Goal: Transaction & Acquisition: Purchase product/service

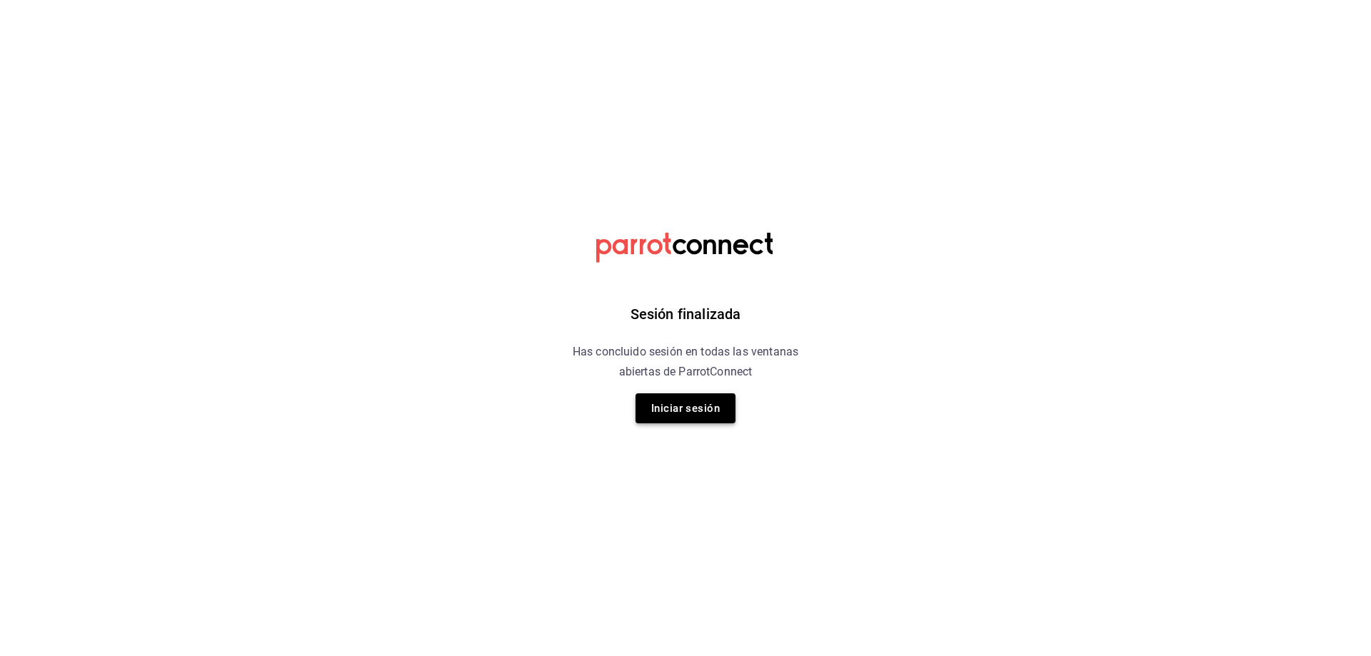
click at [693, 408] on button "Iniciar sesión" at bounding box center [686, 409] width 100 height 30
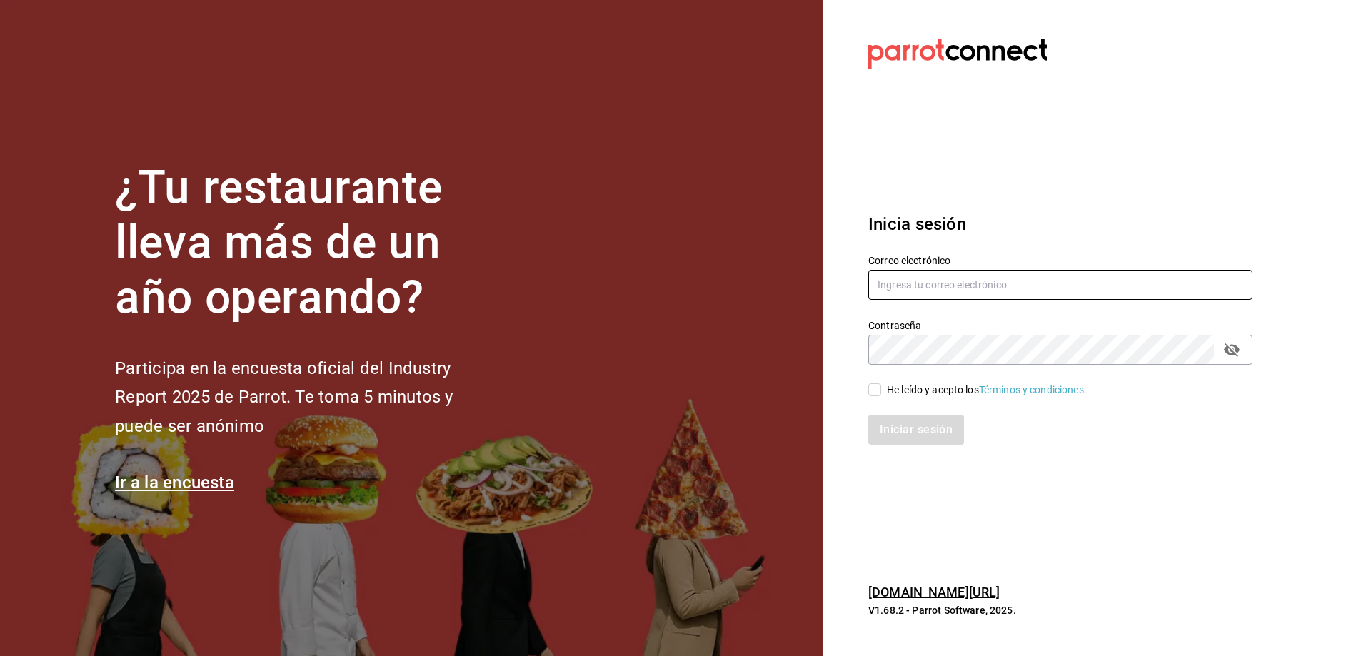
click at [901, 291] on input "text" at bounding box center [1061, 285] width 384 height 30
type input "oscar_ahuilar.93@hotmail.com"
click at [881, 392] on span "He leído y acepto los Términos y condiciones." at bounding box center [984, 390] width 206 height 15
click at [881, 392] on input "He leído y acepto los Términos y condiciones." at bounding box center [875, 390] width 13 height 13
checkbox input "true"
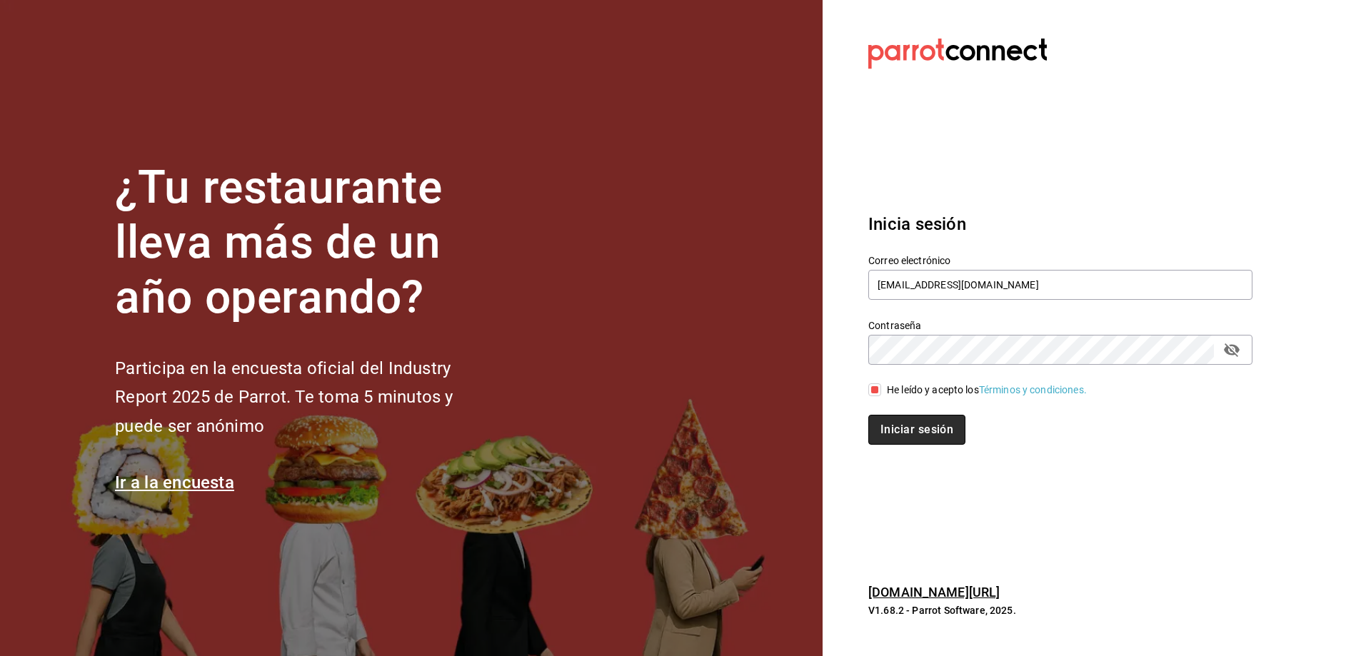
click at [915, 429] on button "Iniciar sesión" at bounding box center [917, 430] width 97 height 30
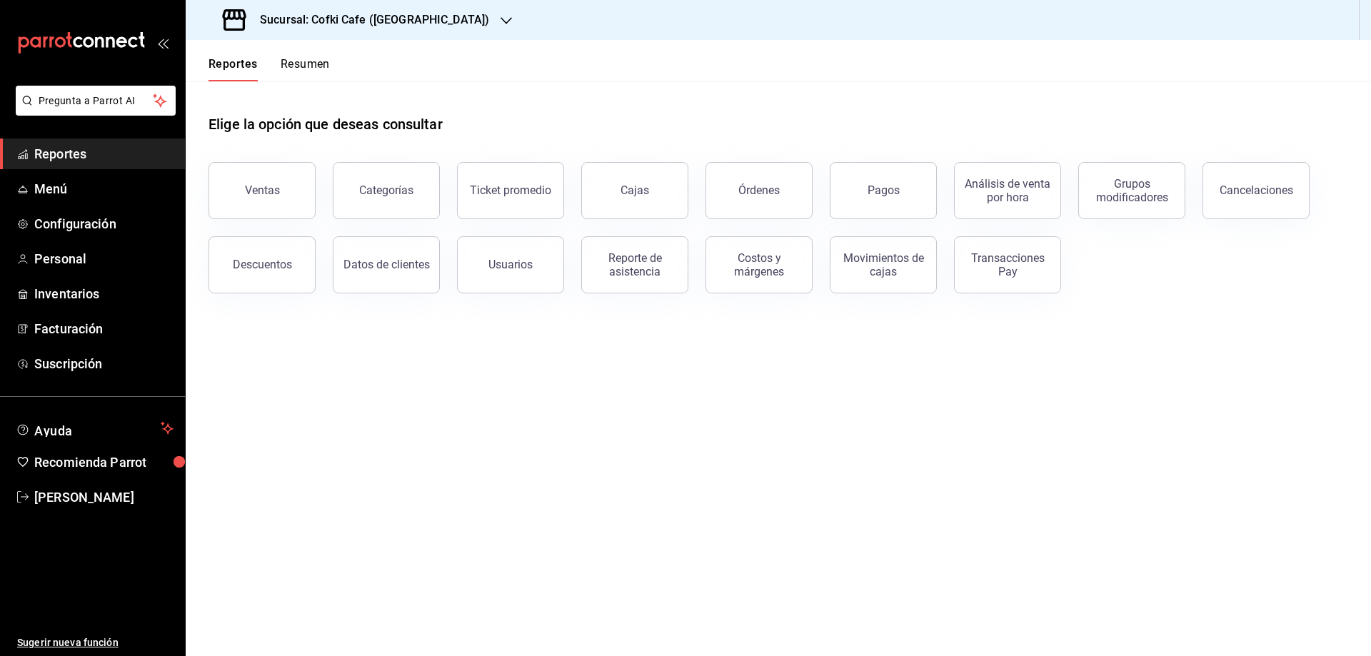
click at [417, 23] on h3 "Sucursal: Cofki Cafe ([GEOGRAPHIC_DATA])" at bounding box center [369, 19] width 241 height 17
click at [286, 85] on div "Cofki Kid-Friendly Café (MTY)" at bounding box center [293, 94] width 214 height 32
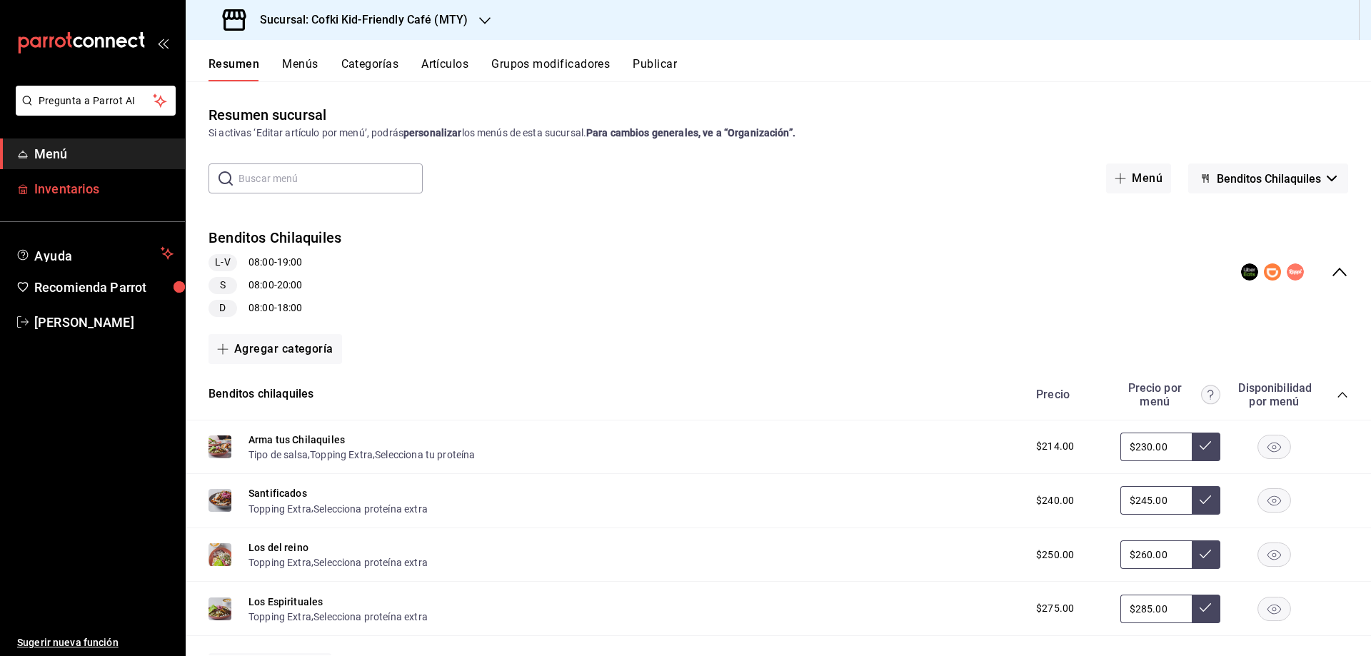
click at [101, 189] on span "Inventarios" at bounding box center [103, 188] width 139 height 19
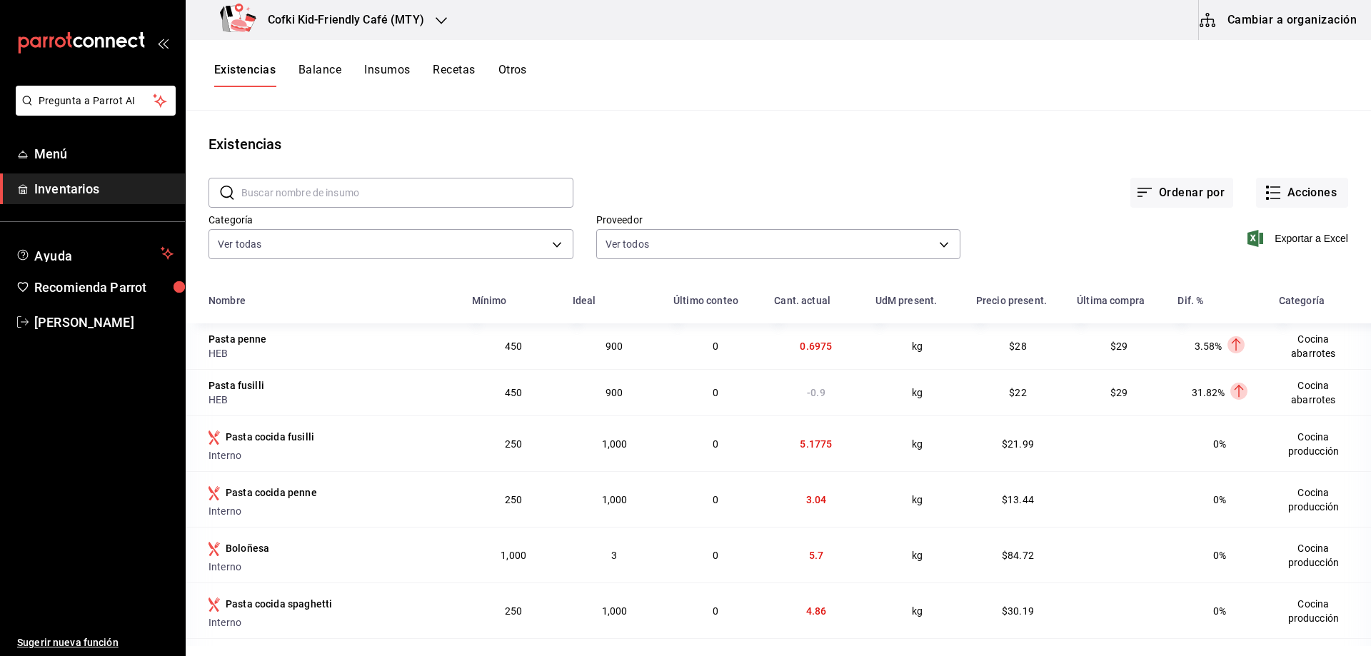
click at [1287, 211] on div "Exportar a Excel" at bounding box center [1155, 227] width 388 height 73
click at [1292, 198] on button "Acciones" at bounding box center [1302, 193] width 92 height 30
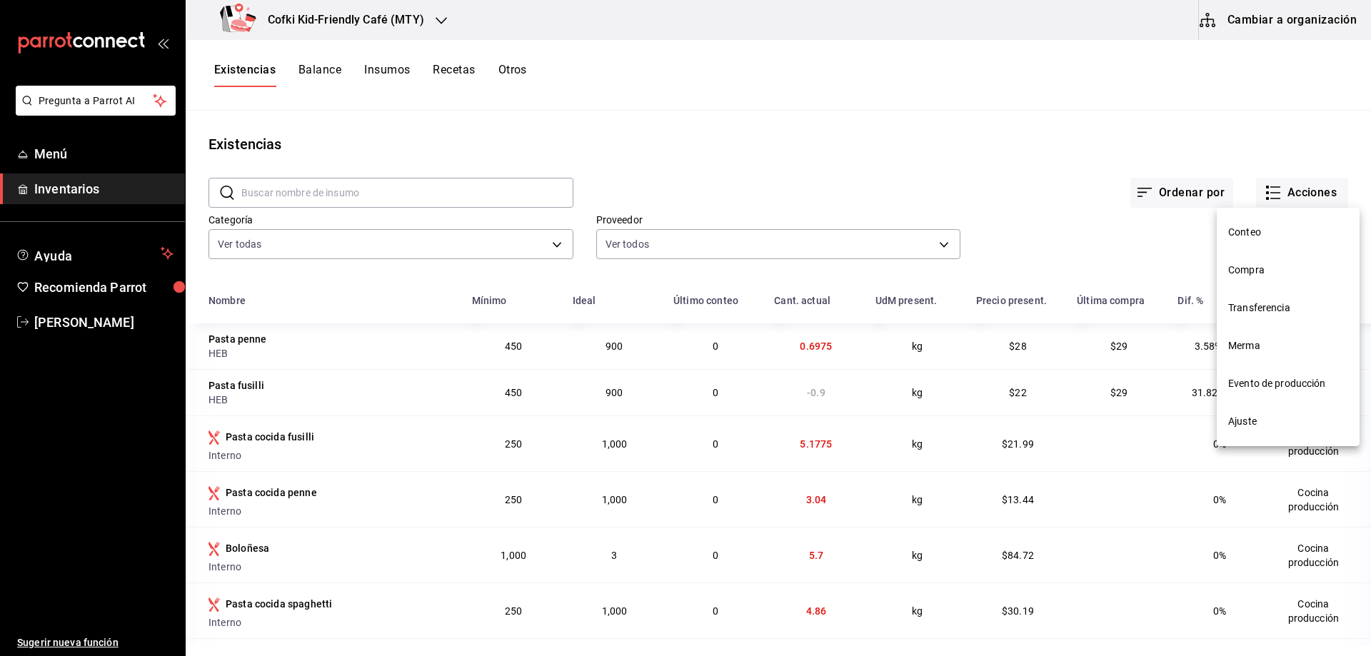
click at [1262, 258] on li "Compra" at bounding box center [1288, 270] width 143 height 38
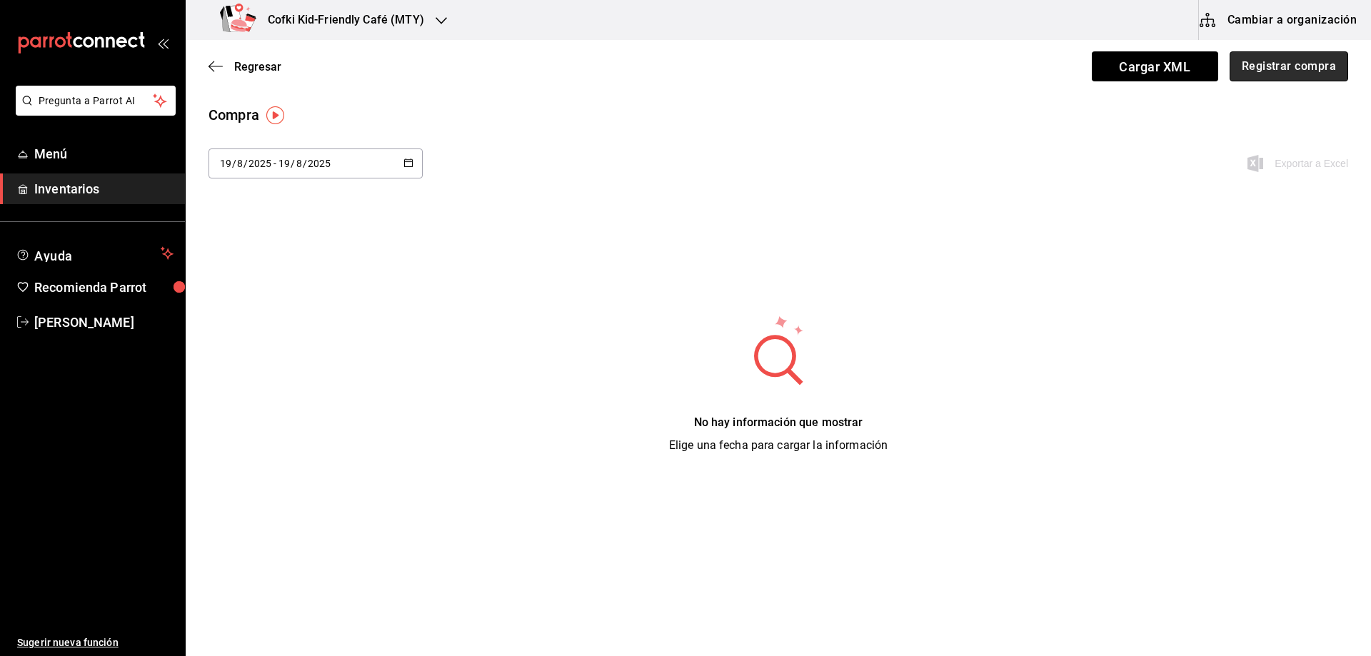
click at [1278, 61] on button "Registrar compra" at bounding box center [1289, 66] width 119 height 30
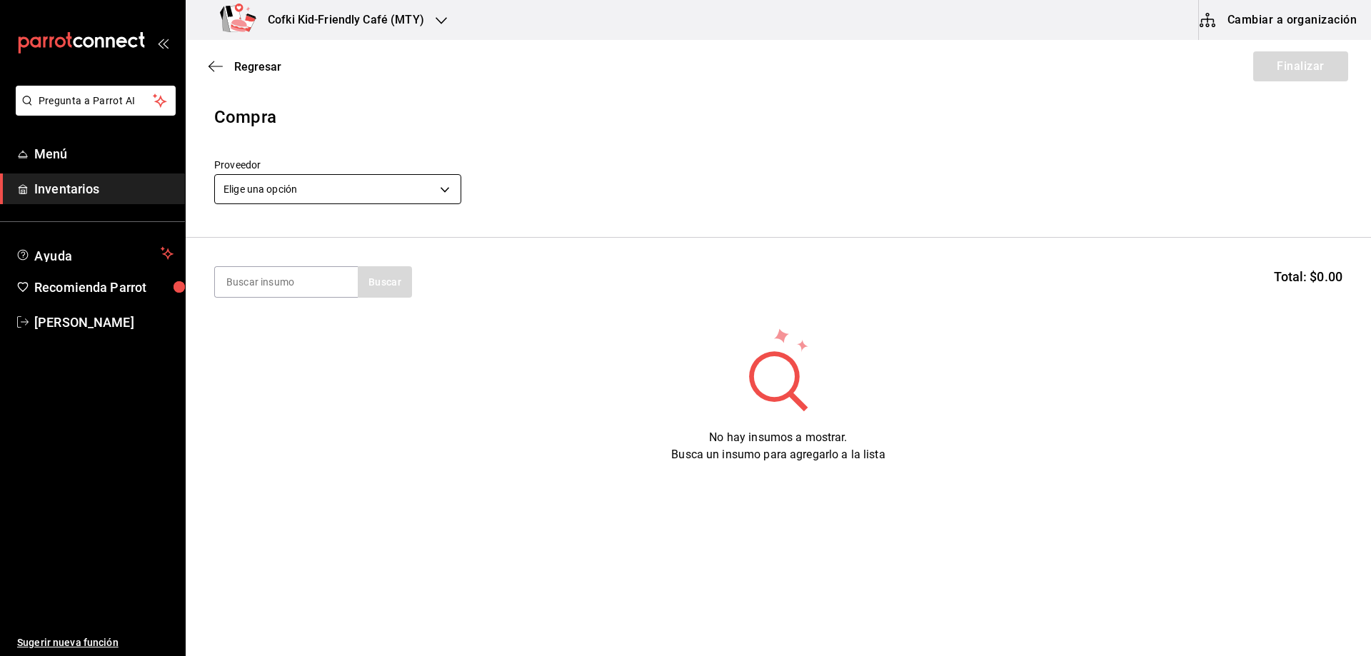
click at [304, 177] on body "Pregunta a Parrot AI Menú Inventarios Ayuda Recomienda Parrot [PERSON_NAME] Sug…" at bounding box center [685, 288] width 1371 height 576
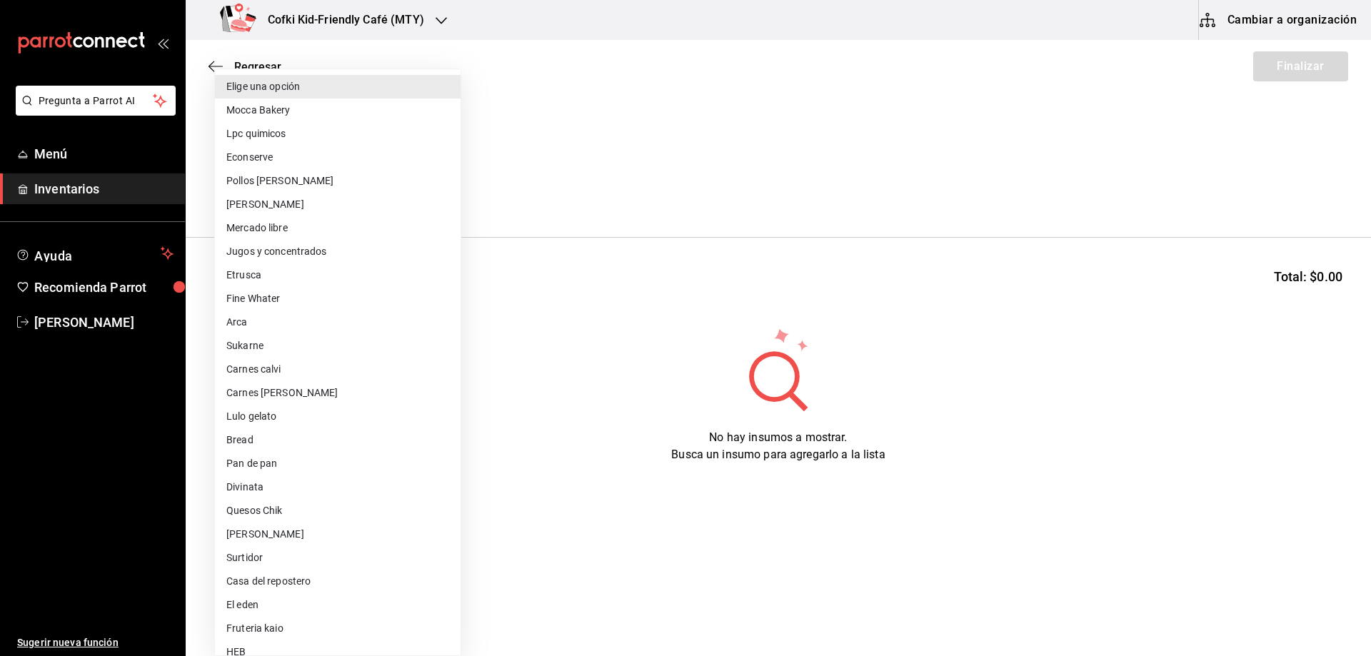
click at [279, 267] on li "Etrusca" at bounding box center [338, 276] width 246 height 24
type input "48282d04-883e-4c32-ad3f-6db1f82ab55b"
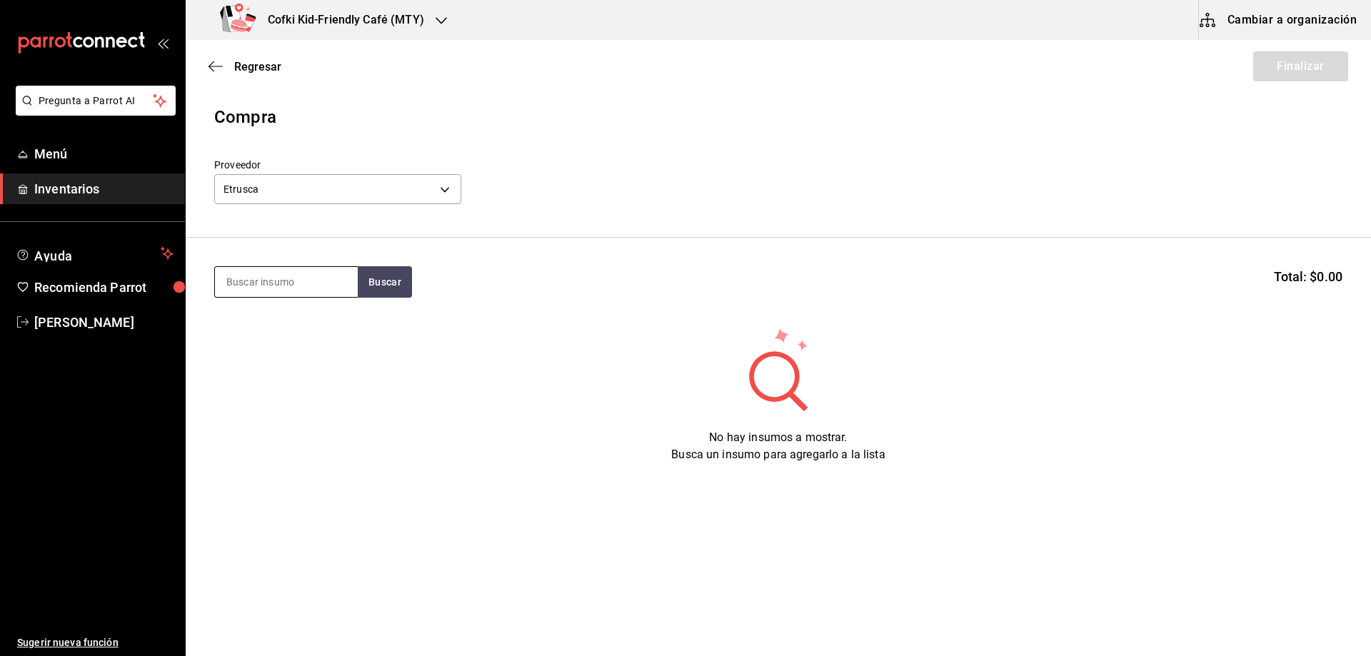
click at [278, 275] on input at bounding box center [286, 282] width 143 height 30
click at [391, 281] on button "Buscar" at bounding box center [385, 281] width 54 height 31
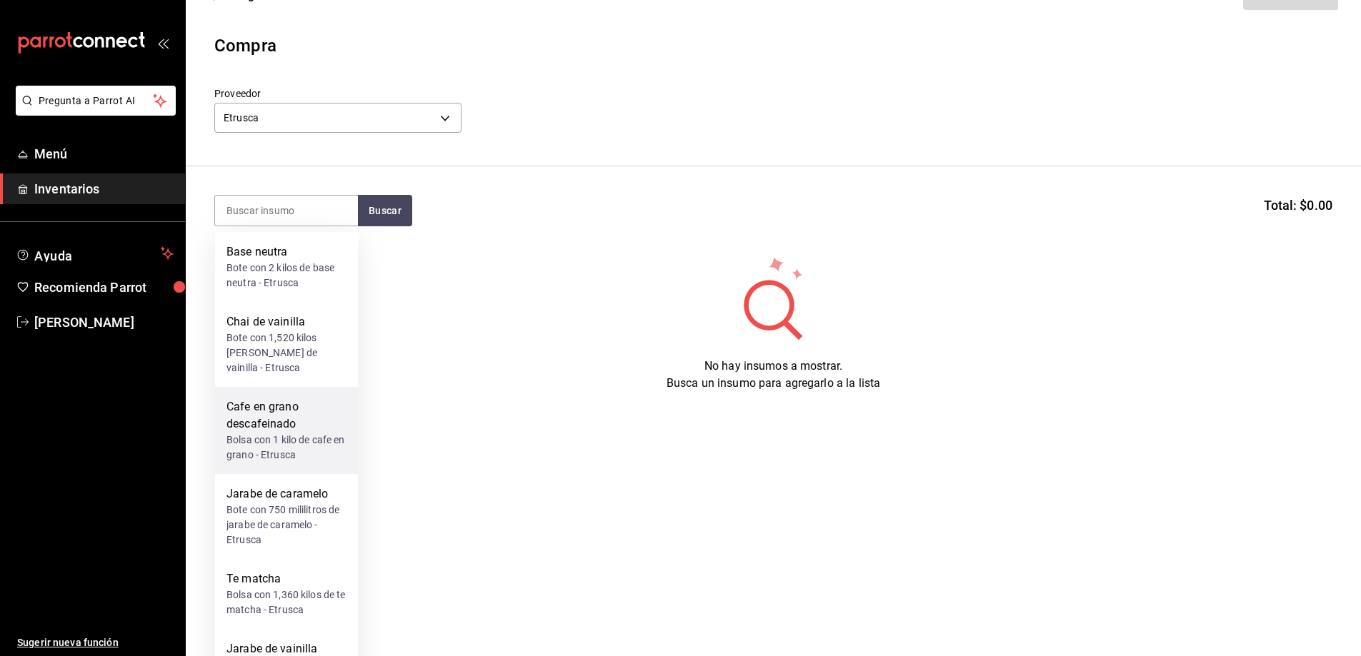
scroll to position [105, 0]
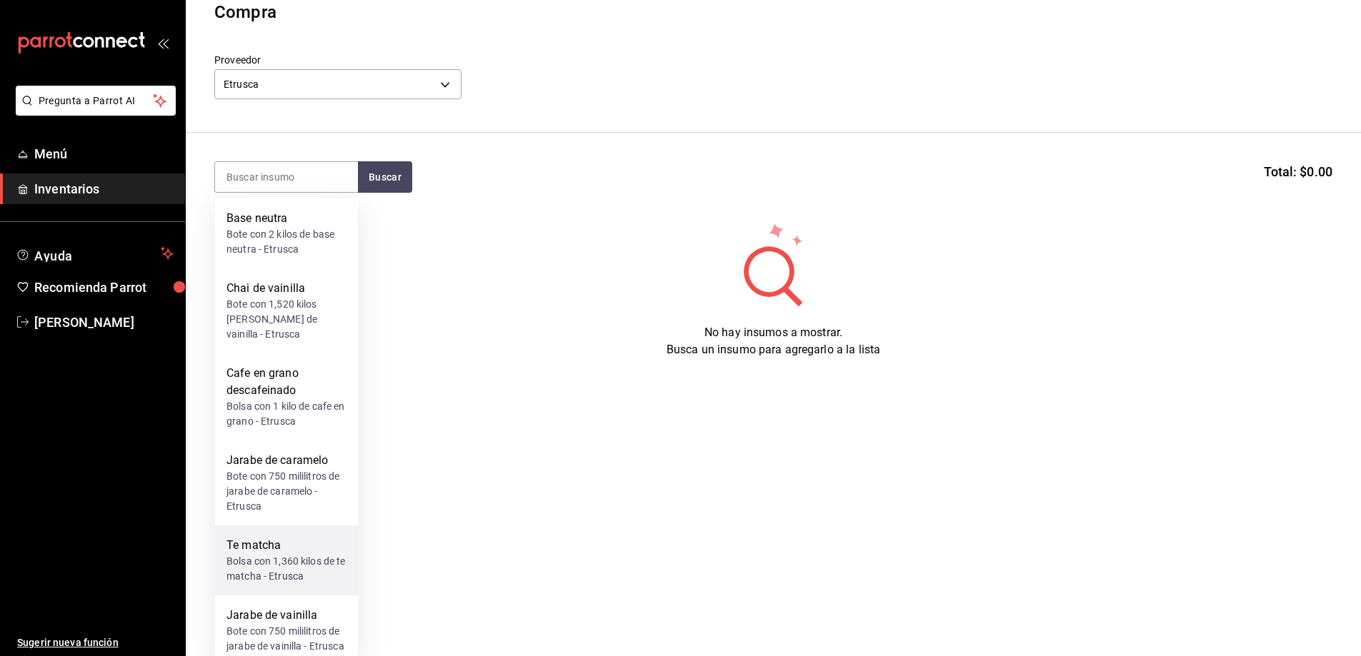
click at [276, 554] on div "Bolsa con 1,360 kilos de te matcha - Etrusca" at bounding box center [286, 569] width 120 height 30
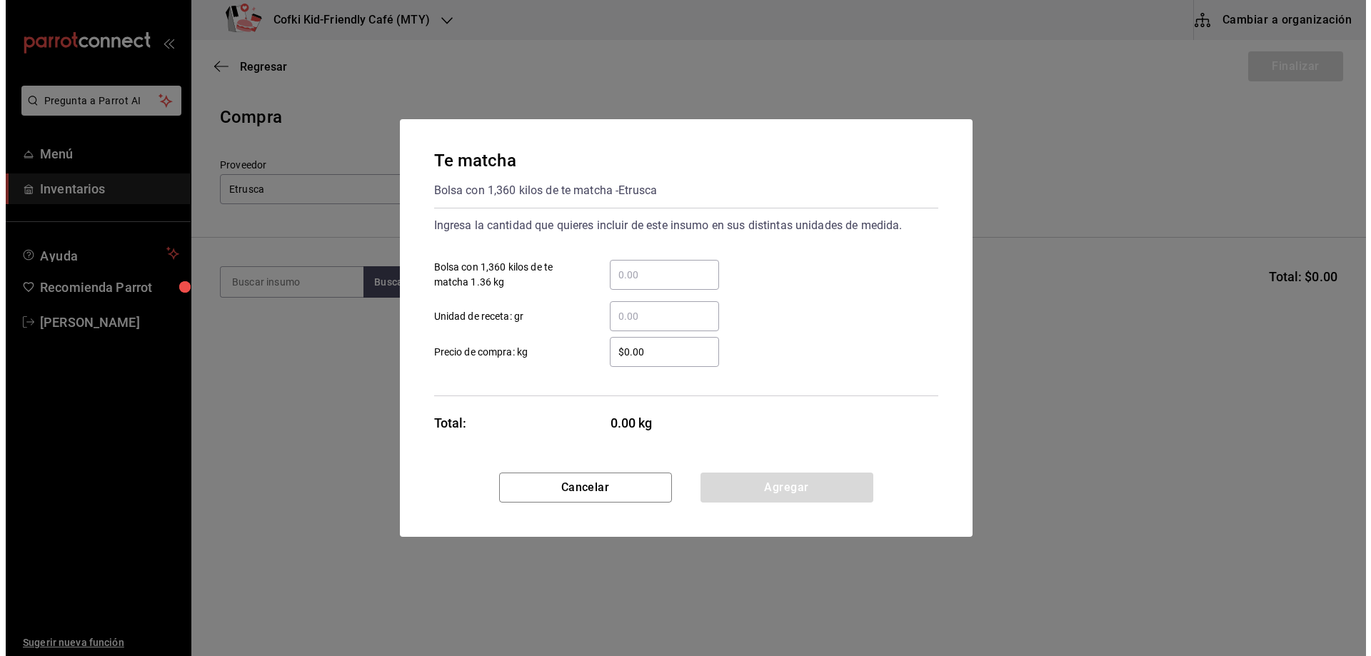
scroll to position [0, 0]
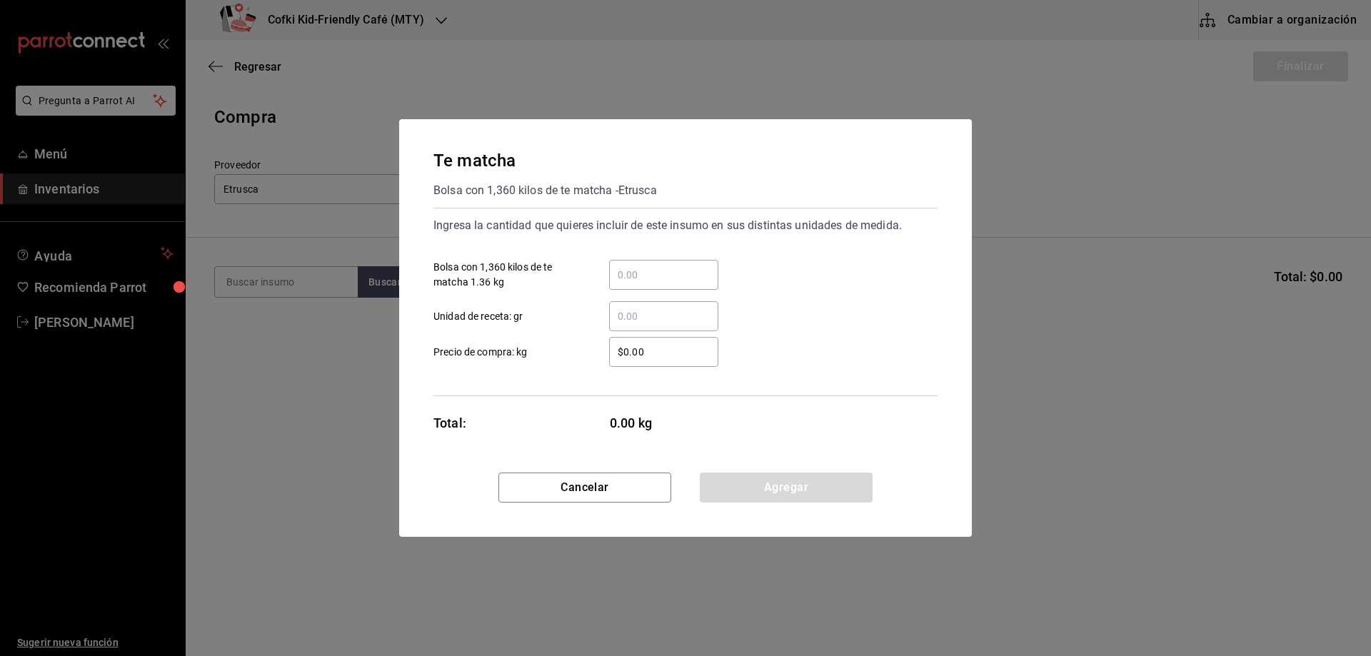
click at [674, 282] on input "​ Bolsa con 1,360 kilos de te matcha 1.36 kg" at bounding box center [663, 274] width 109 height 17
type input "2"
type input "$614.62"
click at [804, 480] on button "Agregar" at bounding box center [786, 488] width 173 height 30
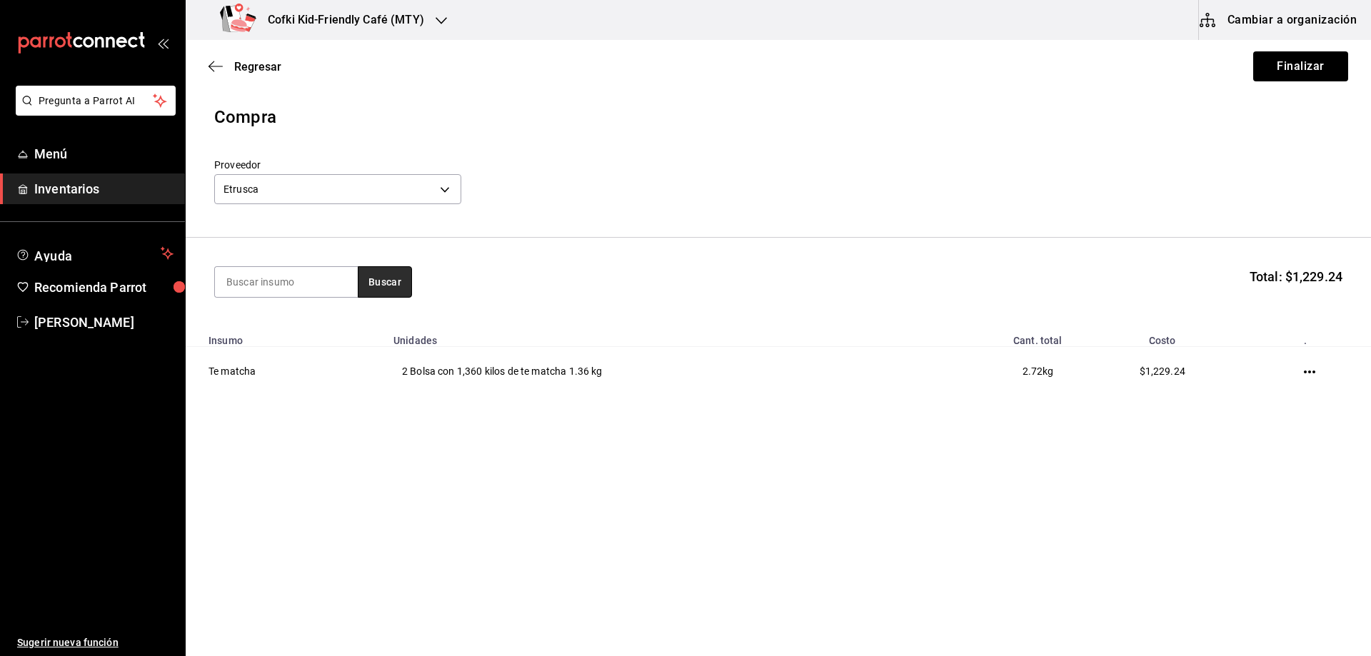
click at [387, 291] on button "Buscar" at bounding box center [385, 281] width 54 height 31
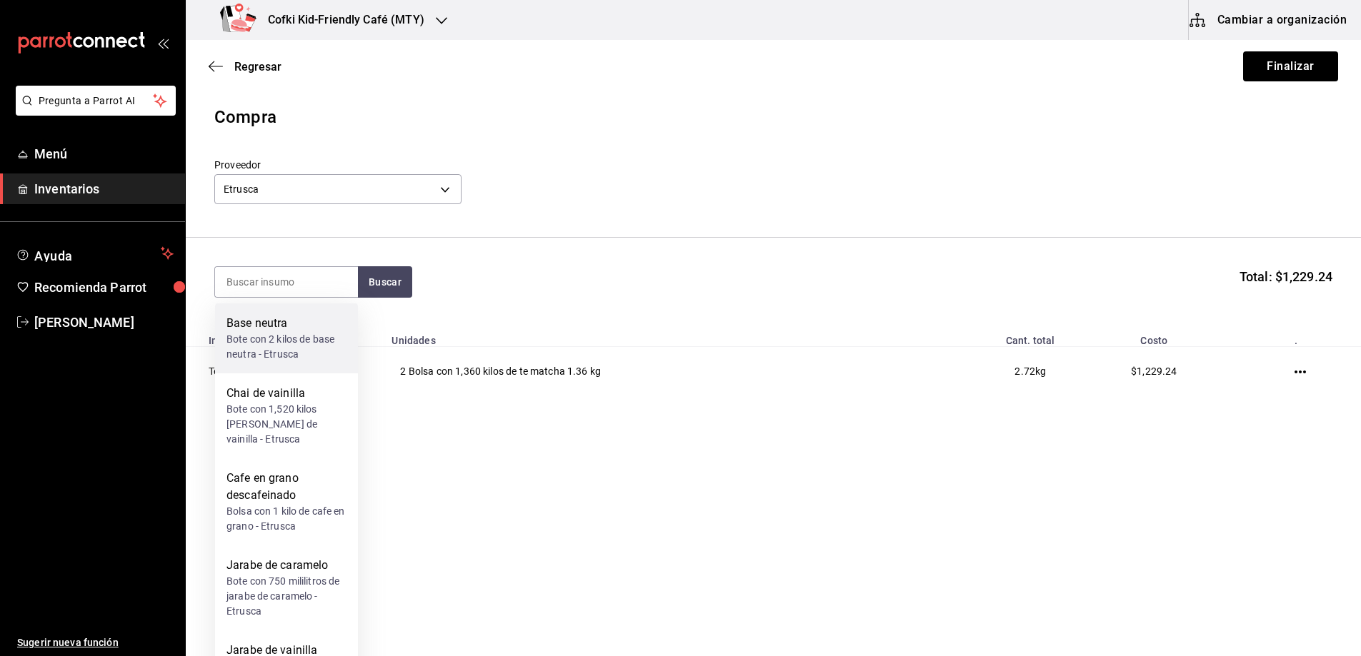
click at [311, 323] on div "Base neutra" at bounding box center [286, 323] width 120 height 17
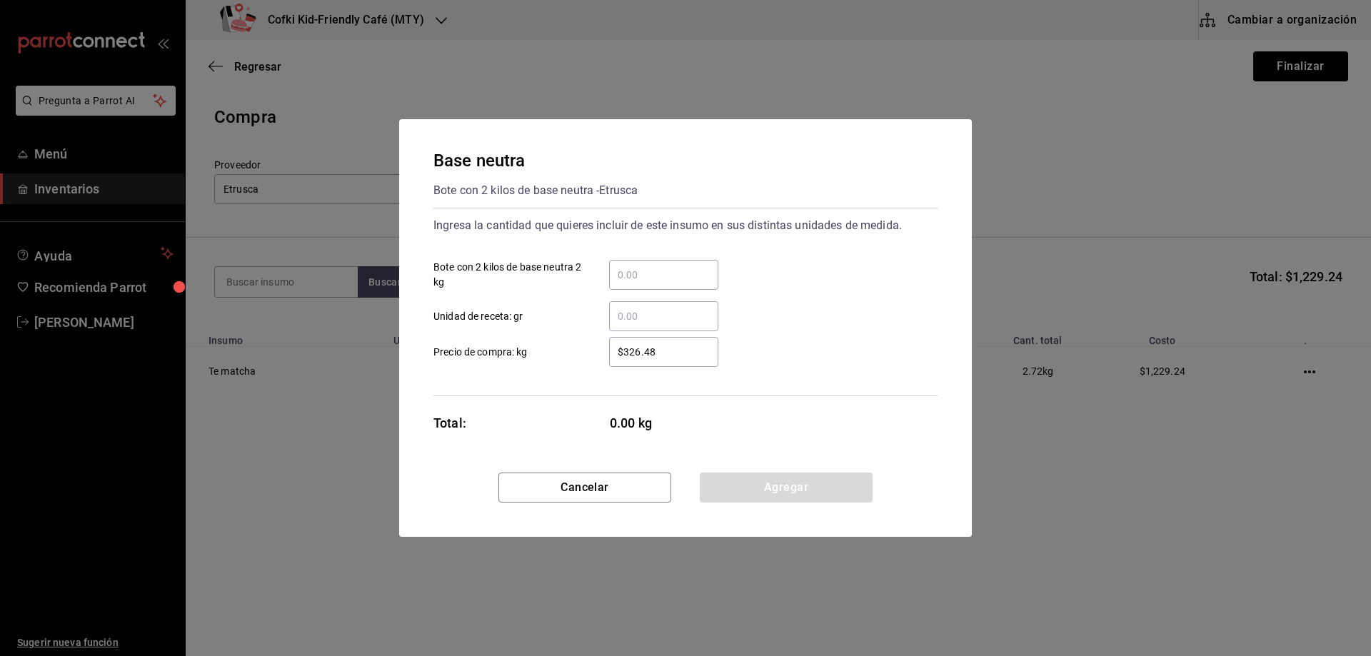
click at [657, 271] on input "​ Bote con 2 kilos de base neutra 2 kg" at bounding box center [663, 274] width 109 height 17
type input "1"
type input "$496.56"
click at [751, 480] on button "Agregar" at bounding box center [786, 488] width 173 height 30
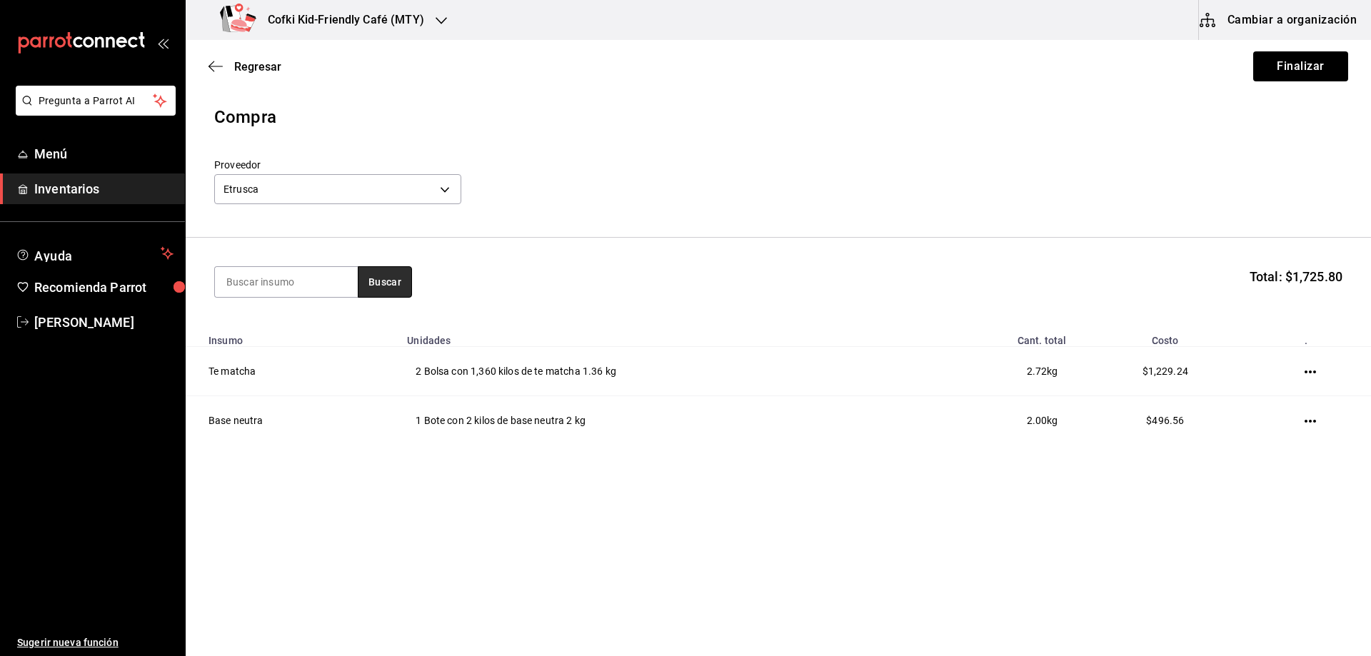
click at [388, 279] on button "Buscar" at bounding box center [385, 281] width 54 height 31
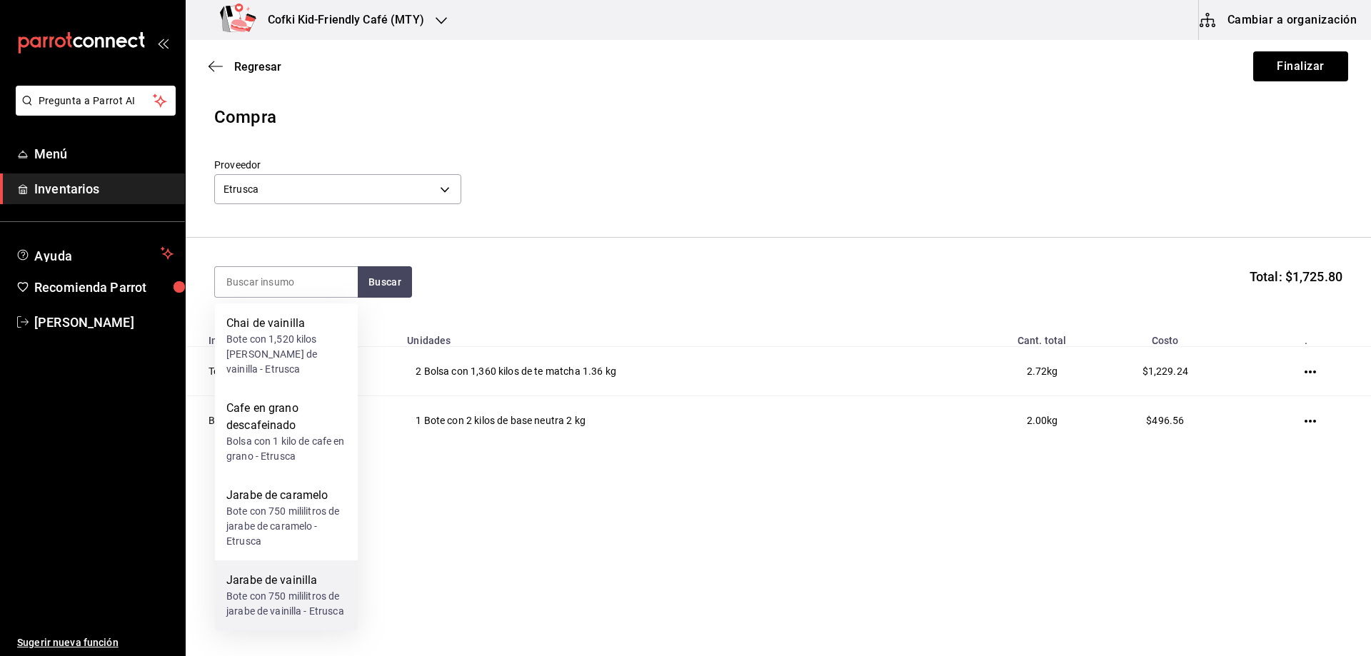
click at [304, 589] on div "Bote con 750 mililitros de jarabe de vainilla - Etrusca" at bounding box center [286, 604] width 120 height 30
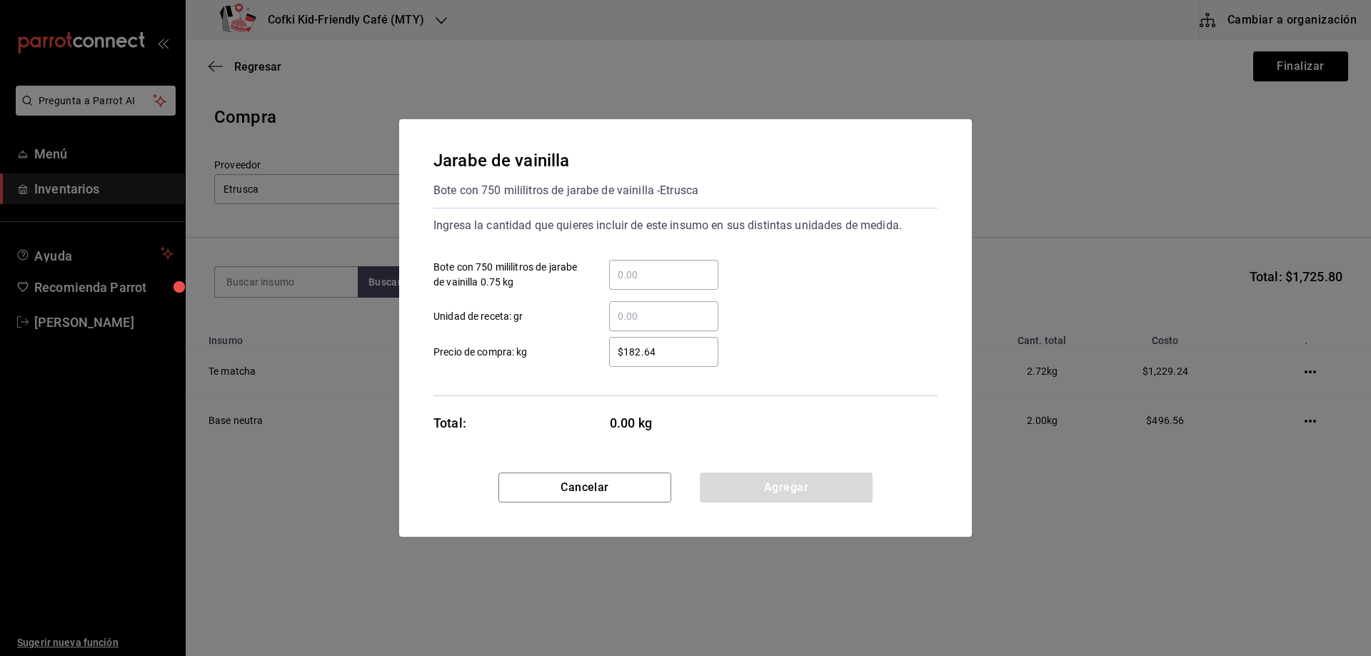
click at [643, 280] on input "​ Bote con 750 mililitros de jarabe de vainilla 0.75 kg" at bounding box center [663, 274] width 109 height 17
type input "1"
type input "$187.87"
click at [766, 479] on button "Agregar" at bounding box center [786, 488] width 173 height 30
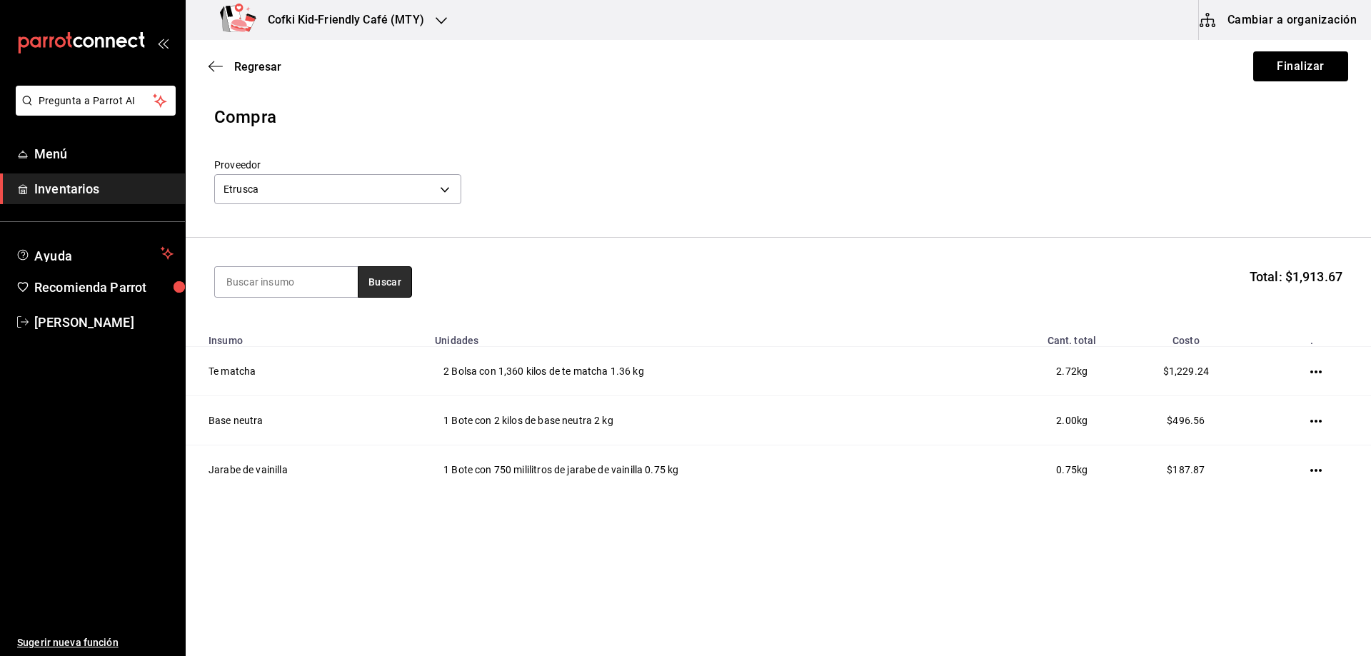
click at [373, 279] on button "Buscar" at bounding box center [385, 281] width 54 height 31
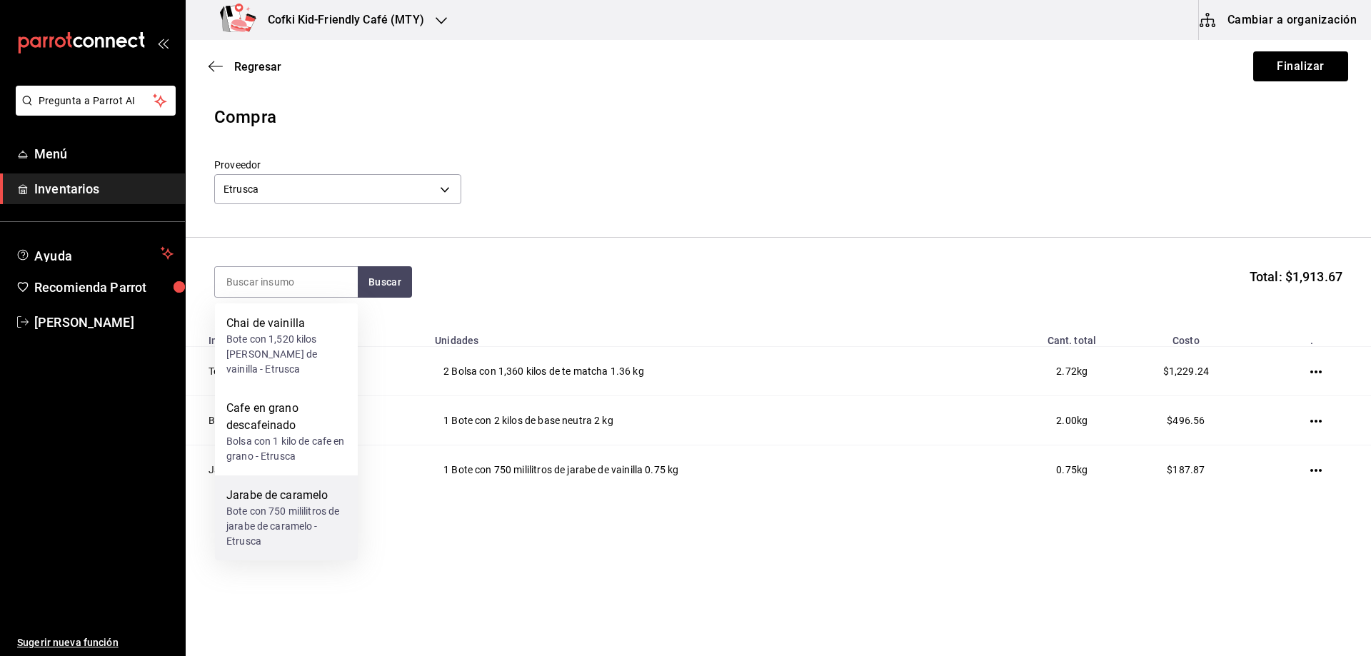
click at [291, 510] on div "Bote con 750 mililitros de jarabe de caramelo - Etrusca" at bounding box center [286, 526] width 120 height 45
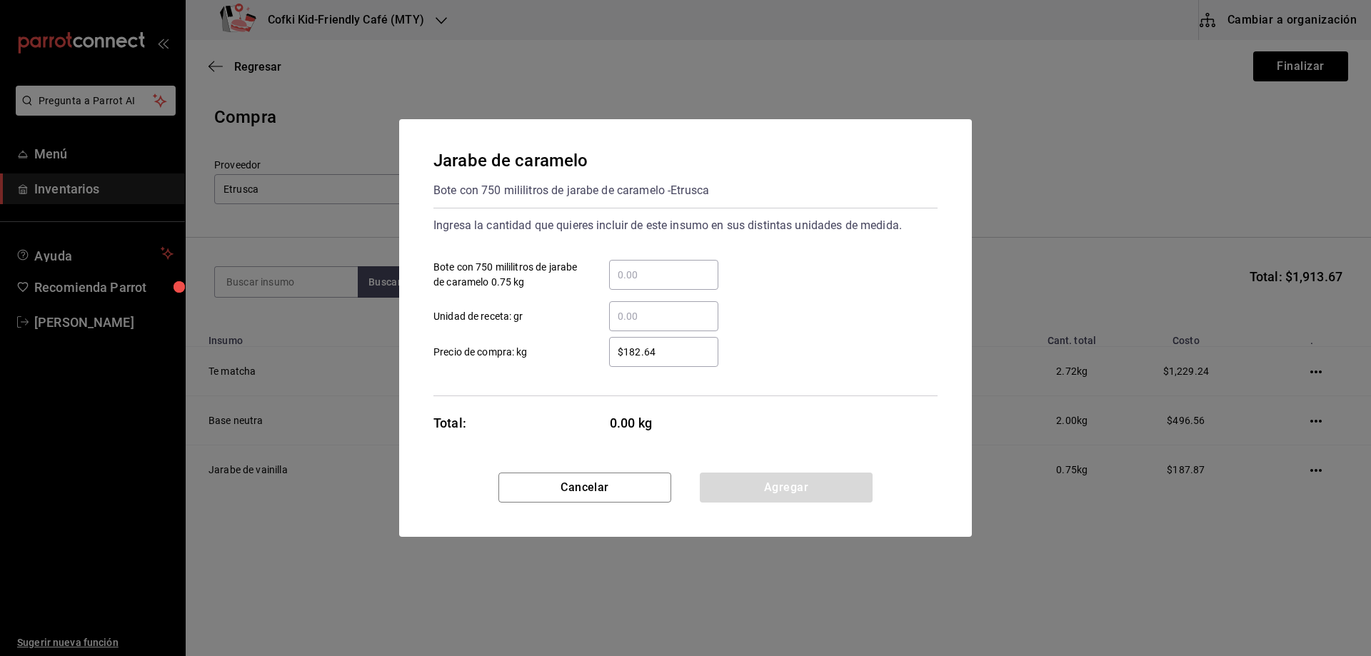
click at [629, 280] on input "​ Bote con 750 mililitros de jarabe de caramelo 0.75 kg" at bounding box center [663, 274] width 109 height 17
type input "1"
type input "$187.87"
click at [784, 486] on button "Agregar" at bounding box center [786, 488] width 173 height 30
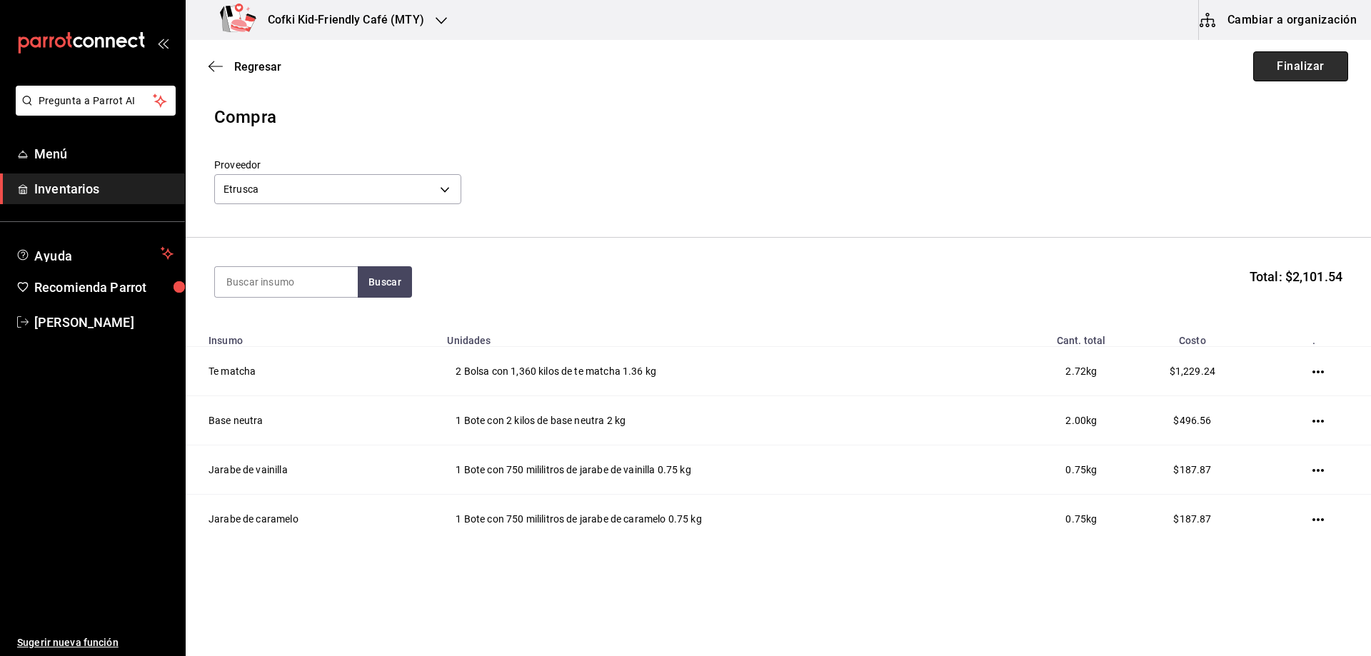
click at [1287, 68] on button "Finalizar" at bounding box center [1300, 66] width 95 height 30
